Goal: Book appointment/travel/reservation

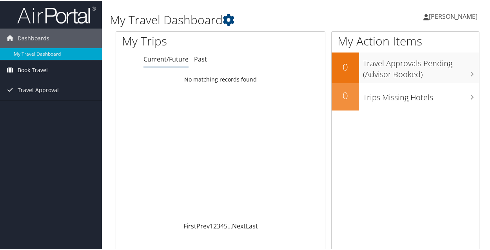
click at [42, 69] on span "Book Travel" at bounding box center [33, 70] width 30 height 20
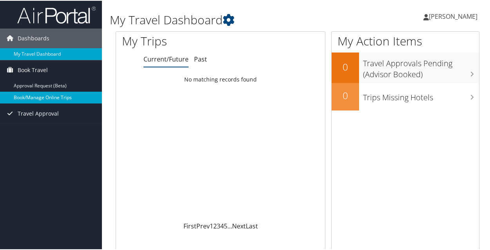
click at [50, 98] on link "Book/Manage Online Trips" at bounding box center [51, 97] width 102 height 12
